Goal: Find specific page/section: Find specific page/section

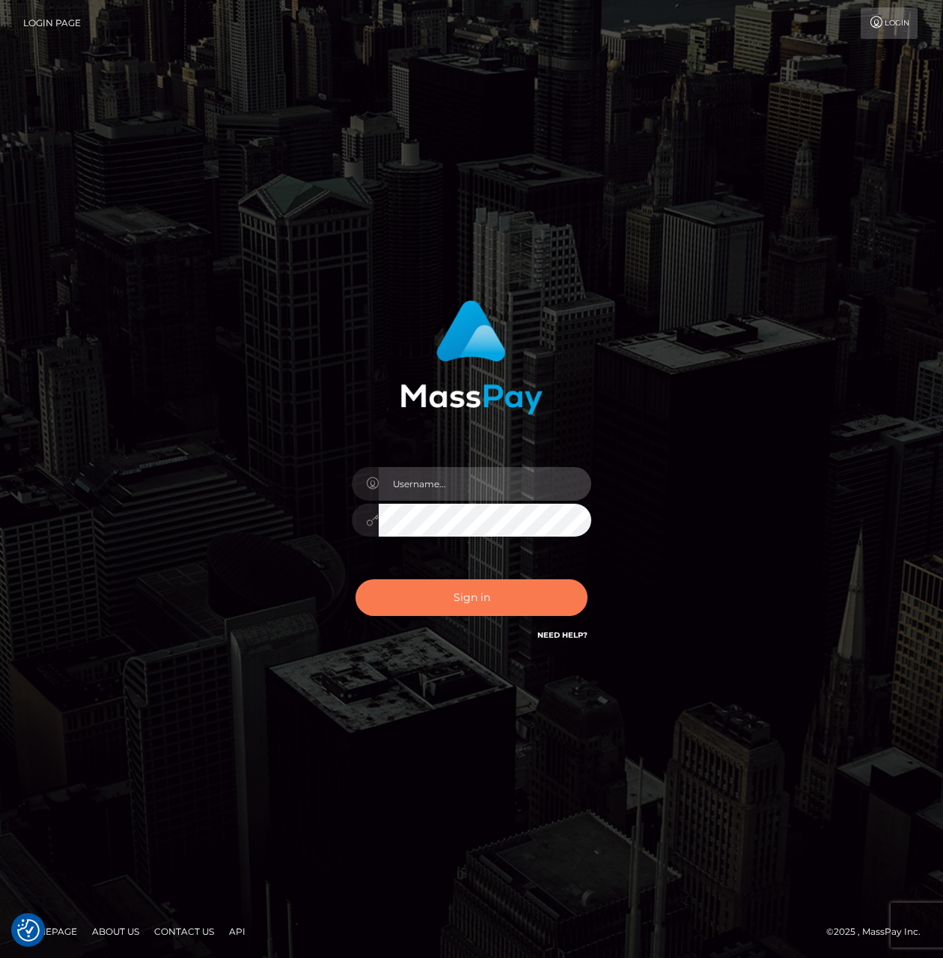
type input "tiana.whop"
click at [457, 608] on button "Sign in" at bounding box center [471, 597] width 232 height 37
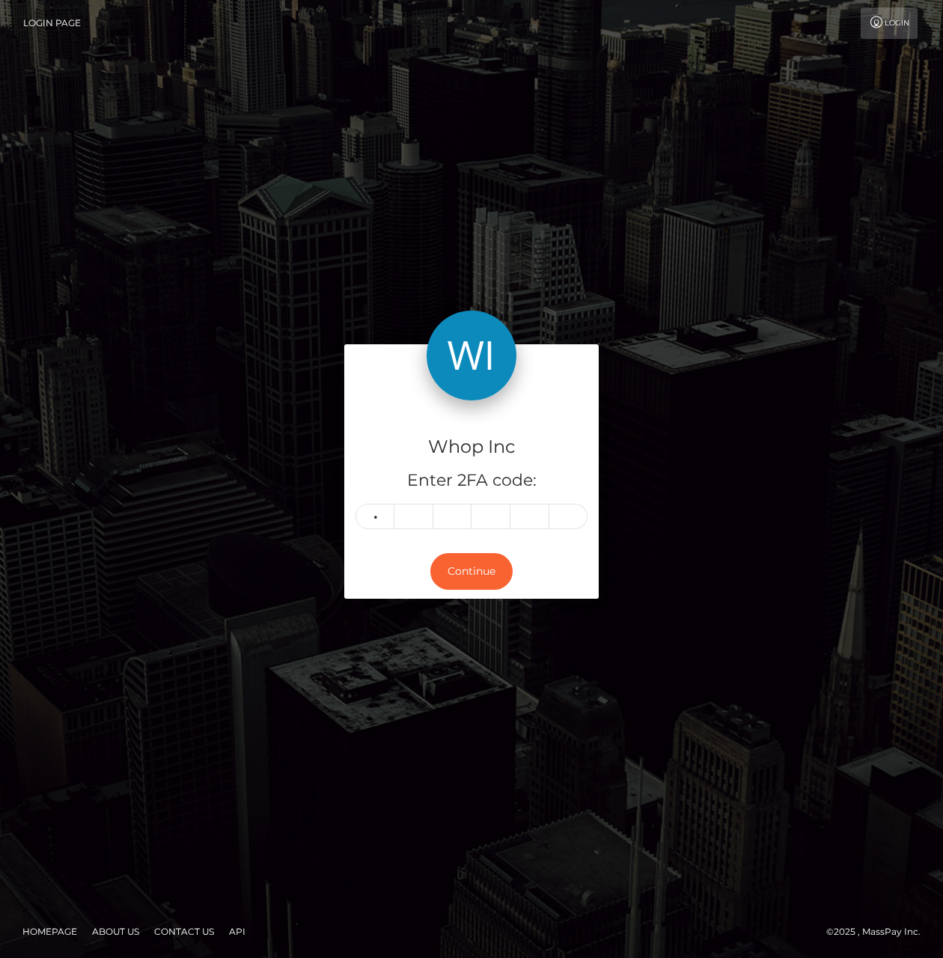
type input "7"
type input "1"
type input "6"
type input "1"
type input "8"
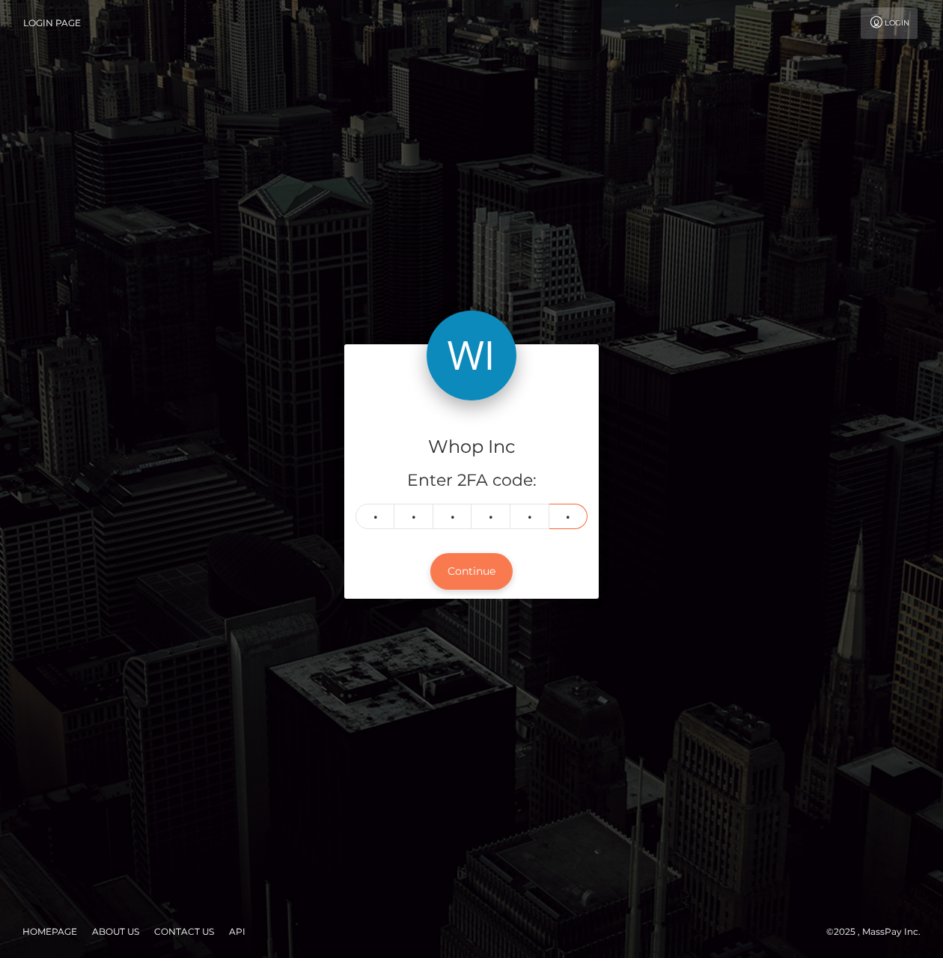
type input "2"
click at [488, 579] on button "Continue" at bounding box center [471, 571] width 82 height 37
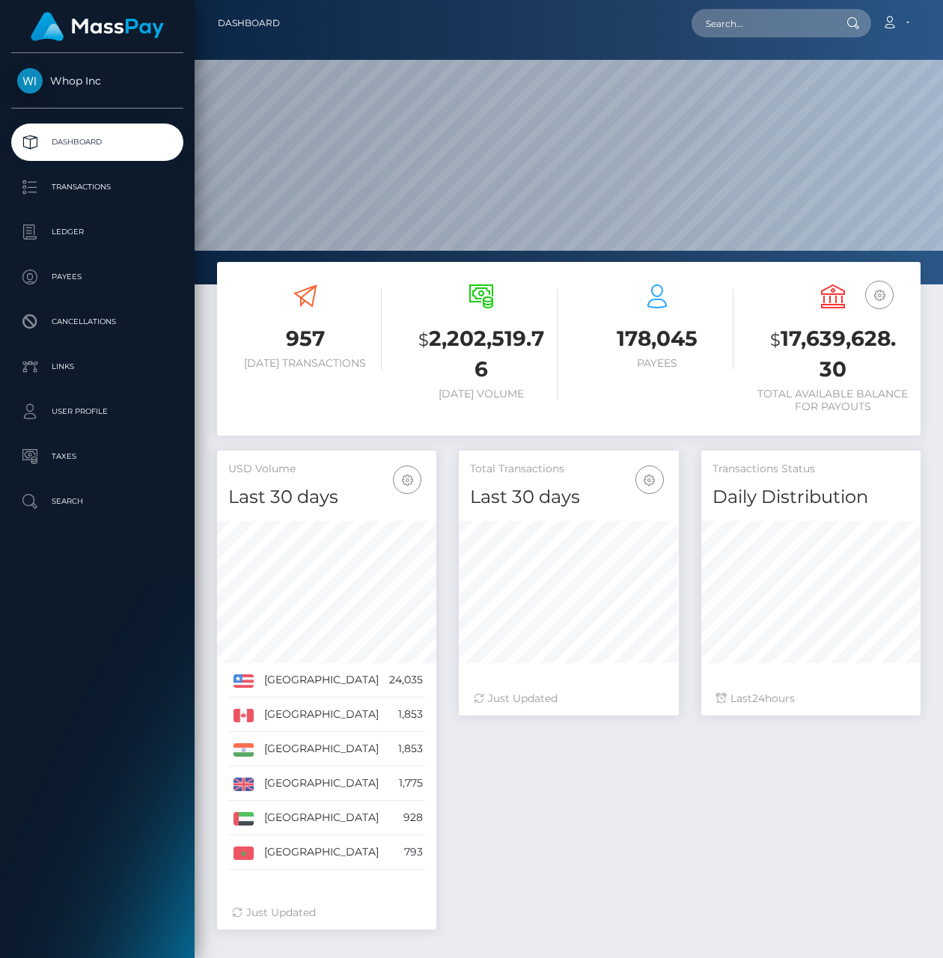
scroll to position [265, 219]
click at [759, 31] on input "text" at bounding box center [762, 23] width 141 height 28
paste input "poact_sXWBxesAl4we"
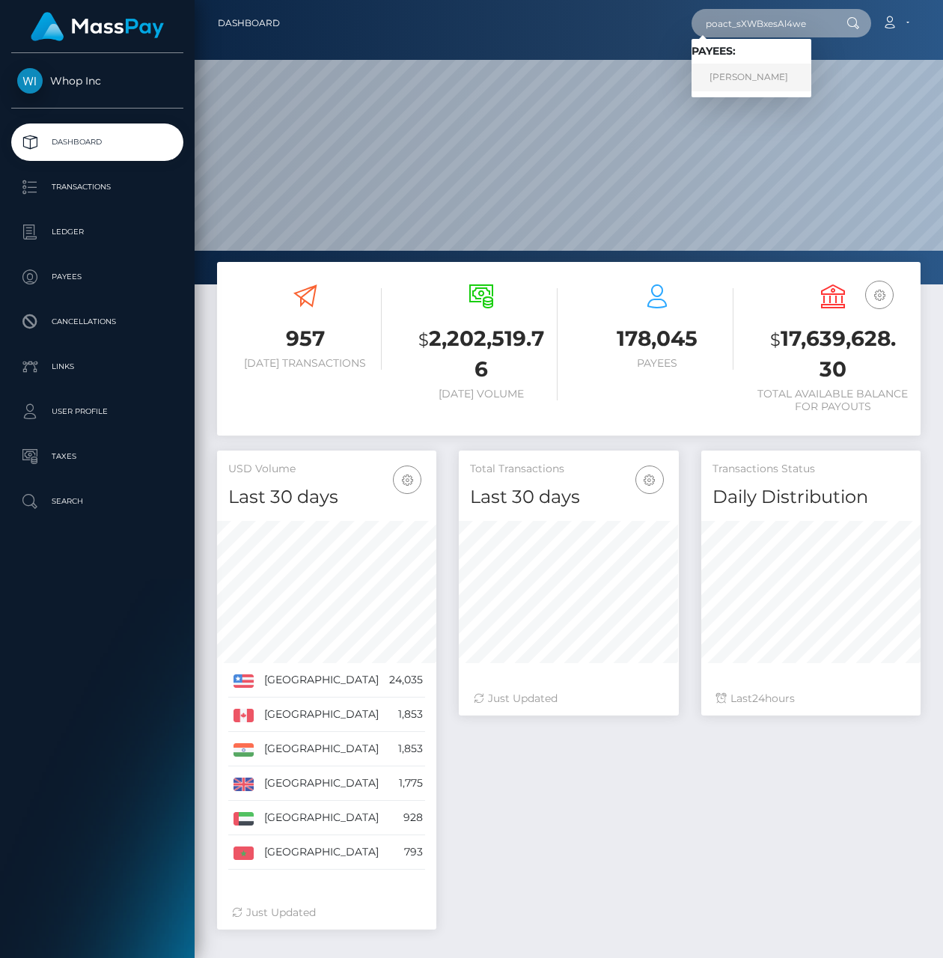
type input "poact_sXWBxesAl4we"
click at [757, 76] on link "Jack Frechette" at bounding box center [752, 78] width 120 height 28
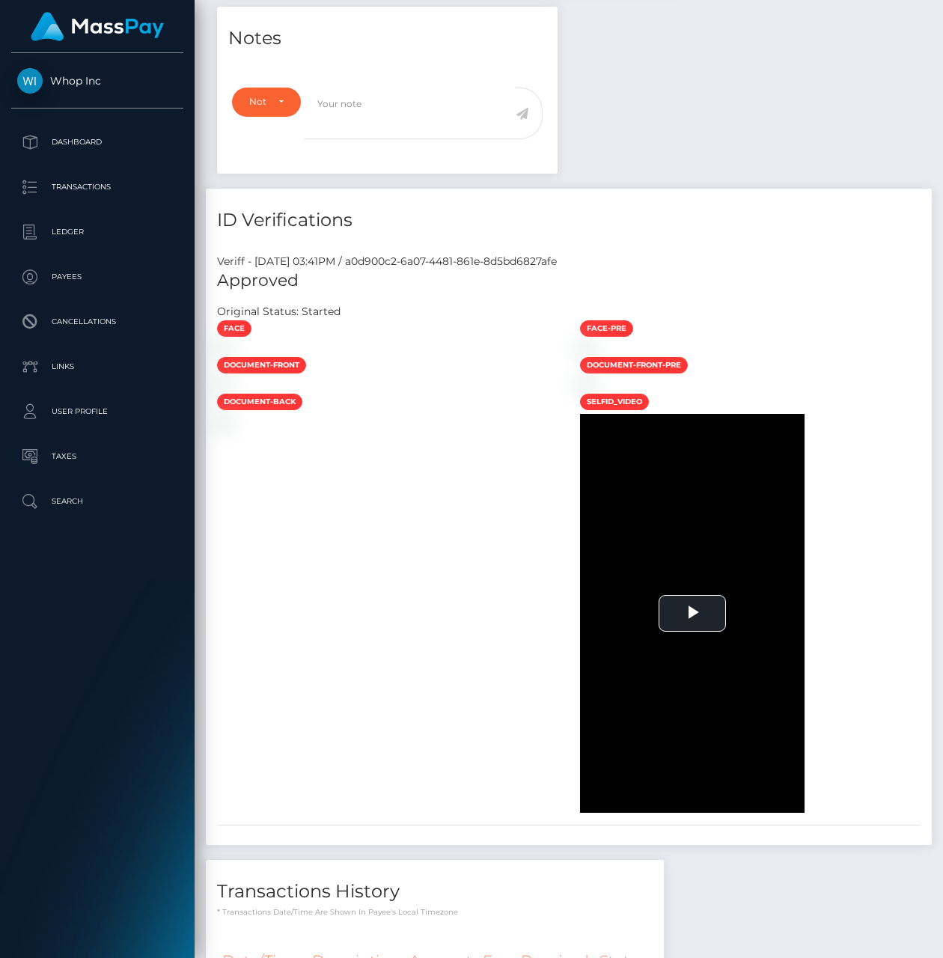
scroll to position [851, 0]
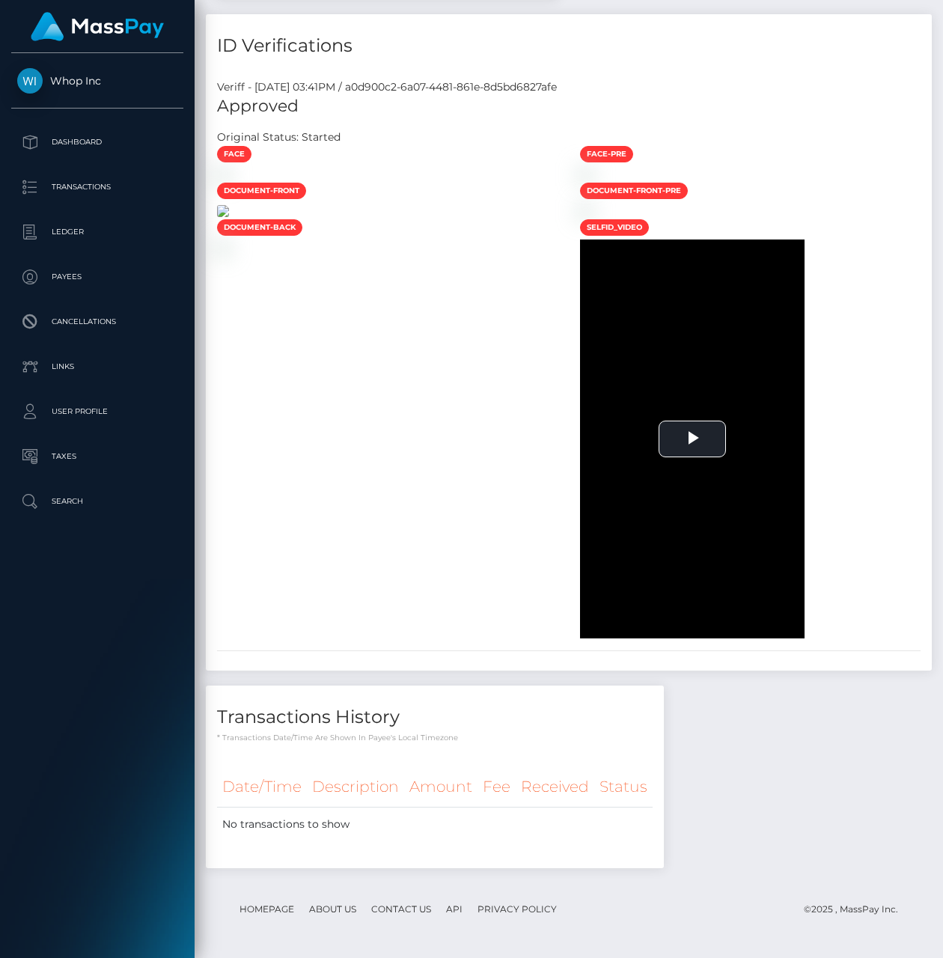
click at [229, 217] on img at bounding box center [223, 211] width 12 height 12
